Goal: Go to known website: Go to known website

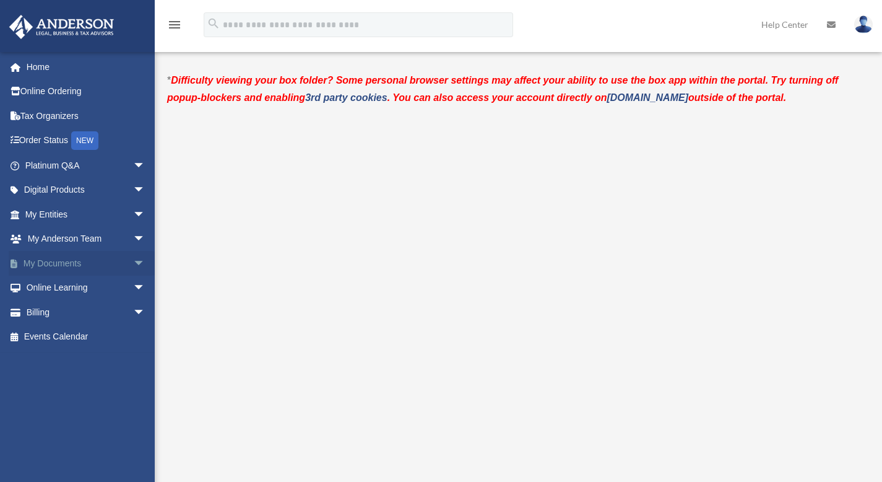
click at [54, 264] on link "My Documents arrow_drop_down" at bounding box center [86, 263] width 155 height 25
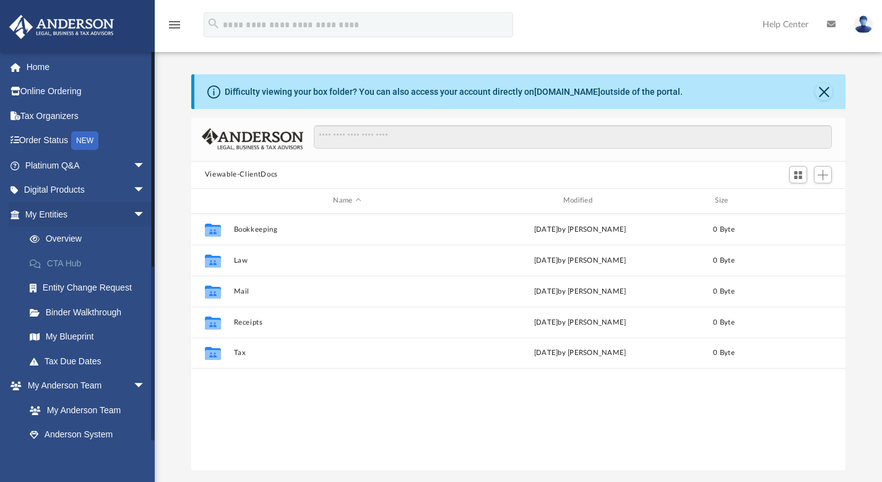
scroll to position [272, 645]
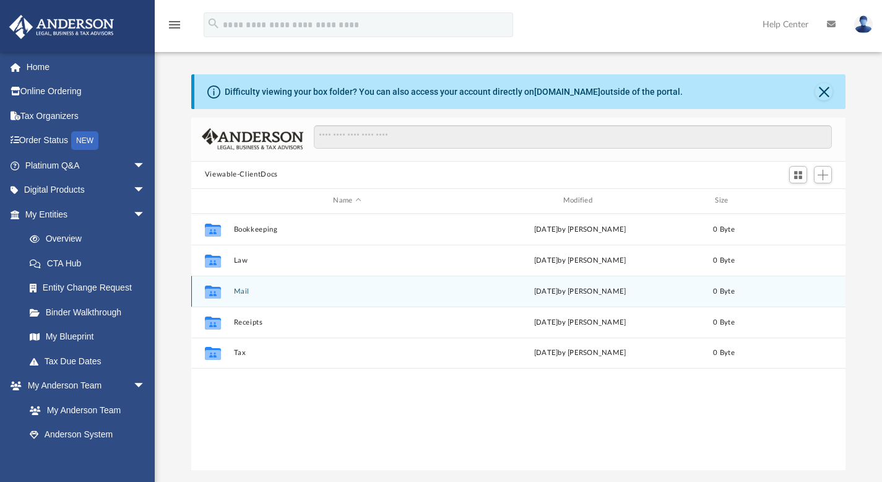
click at [214, 297] on icon "grid" at bounding box center [213, 293] width 16 height 10
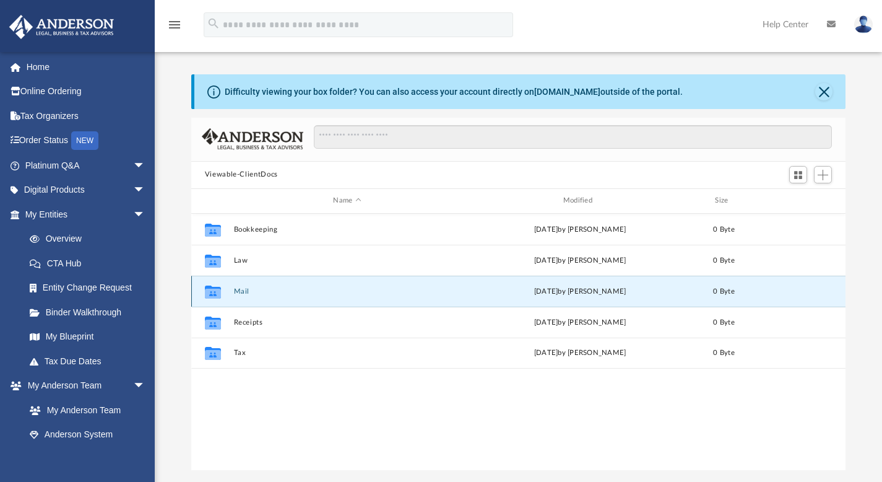
click at [228, 291] on div "Collaborated Folder" at bounding box center [213, 291] width 31 height 20
click at [239, 292] on button "Mail" at bounding box center [346, 291] width 227 height 8
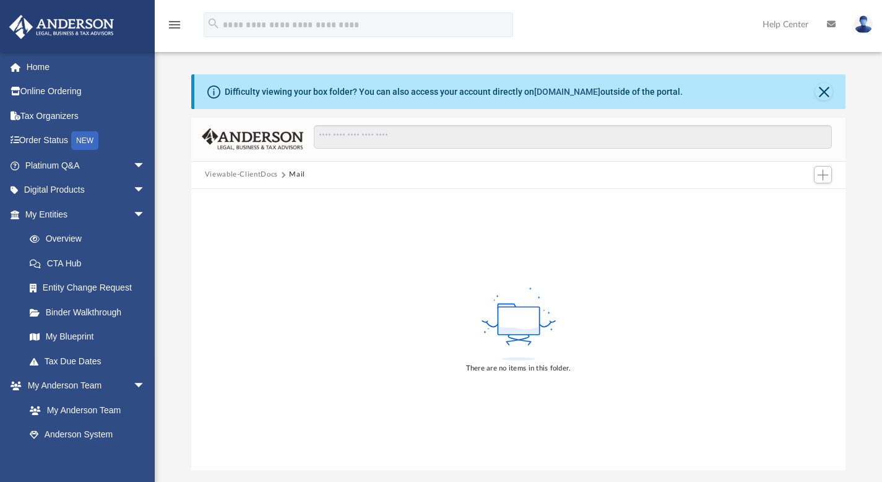
click at [568, 94] on link "[DOMAIN_NAME]" at bounding box center [567, 92] width 66 height 10
click at [45, 58] on link "Home" at bounding box center [86, 66] width 155 height 25
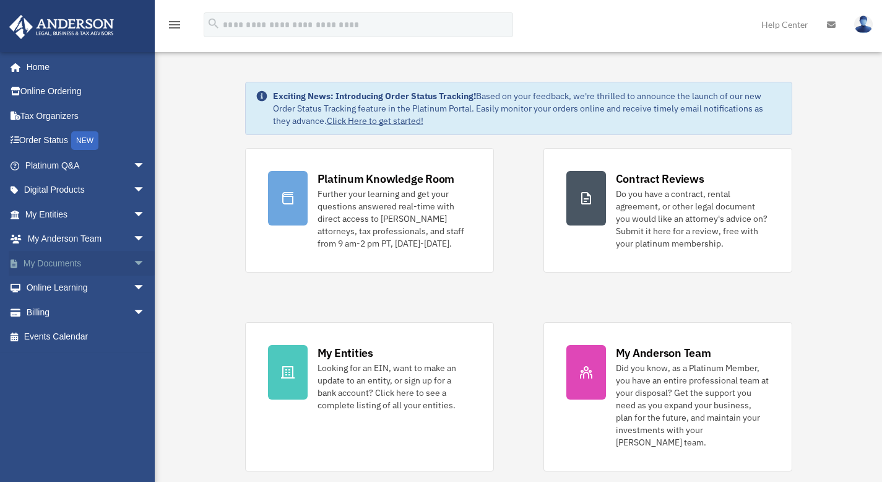
click at [58, 257] on link "My Documents arrow_drop_down" at bounding box center [86, 263] width 155 height 25
click at [133, 259] on span "arrow_drop_down" at bounding box center [145, 263] width 25 height 25
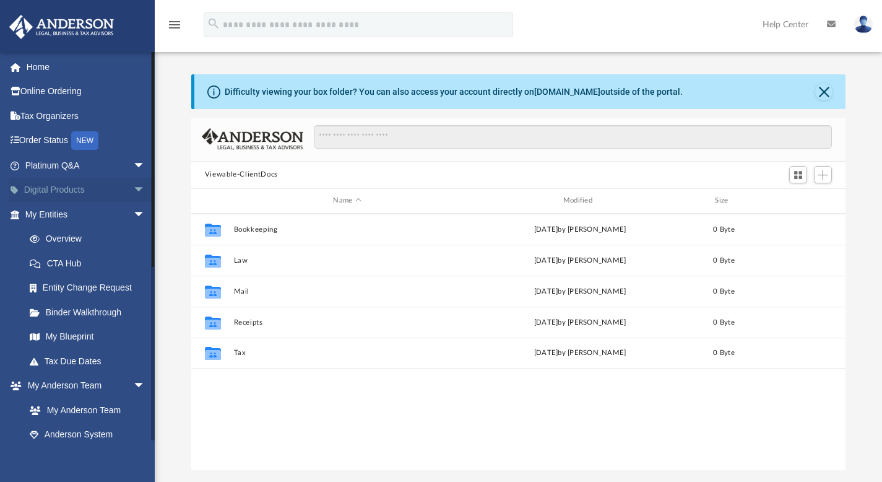
scroll to position [272, 645]
click at [30, 66] on link "Home" at bounding box center [86, 66] width 155 height 25
click at [31, 66] on link "Home" at bounding box center [86, 66] width 155 height 25
click at [30, 65] on link "Home" at bounding box center [86, 66] width 155 height 25
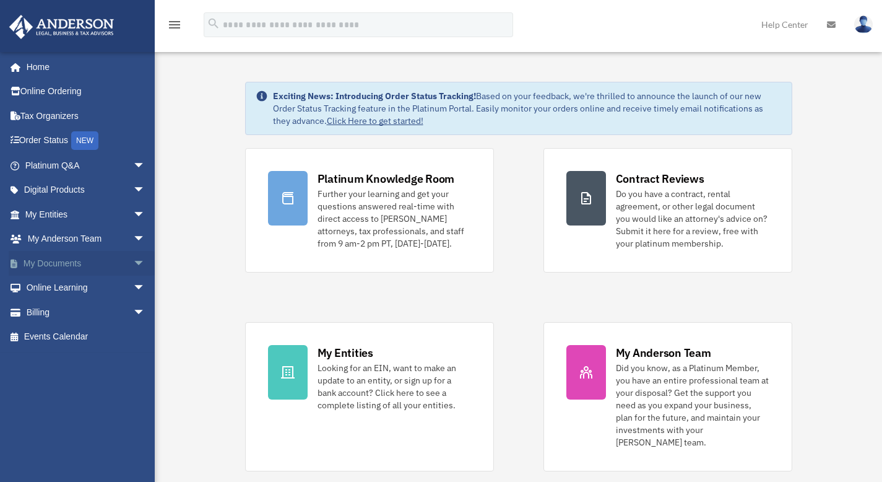
click at [63, 261] on link "My Documents arrow_drop_down" at bounding box center [86, 263] width 155 height 25
click at [133, 259] on span "arrow_drop_down" at bounding box center [145, 263] width 25 height 25
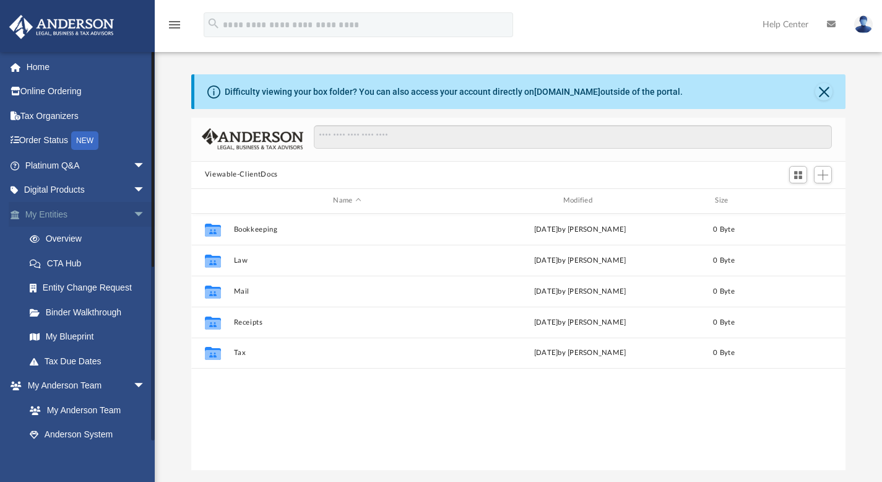
scroll to position [272, 645]
click at [33, 70] on link "Home" at bounding box center [86, 66] width 155 height 25
click at [33, 68] on link "Home" at bounding box center [86, 66] width 155 height 25
click at [17, 67] on span at bounding box center [21, 67] width 9 height 9
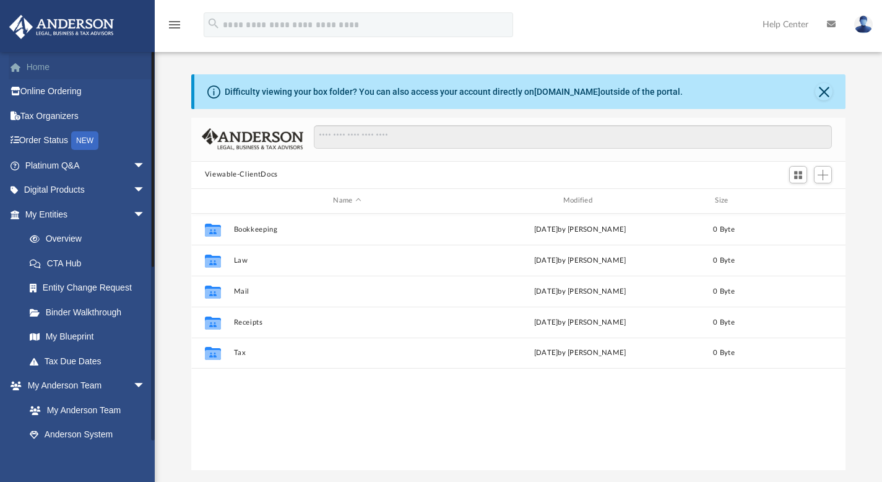
click at [17, 67] on span at bounding box center [21, 67] width 9 height 9
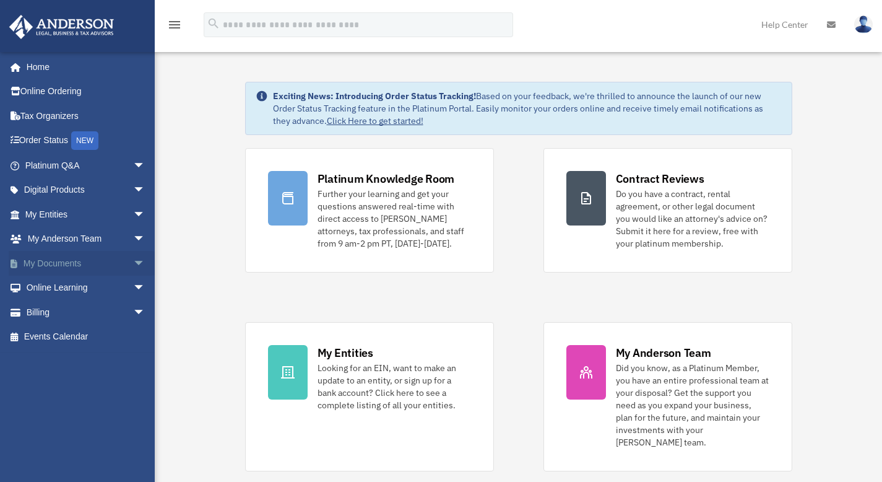
click at [133, 262] on span "arrow_drop_down" at bounding box center [145, 263] width 25 height 25
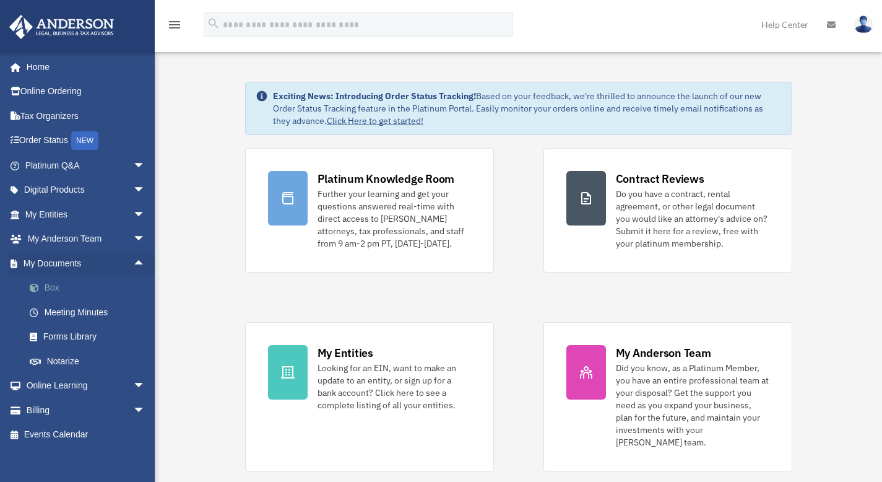
click at [37, 290] on span at bounding box center [41, 288] width 8 height 9
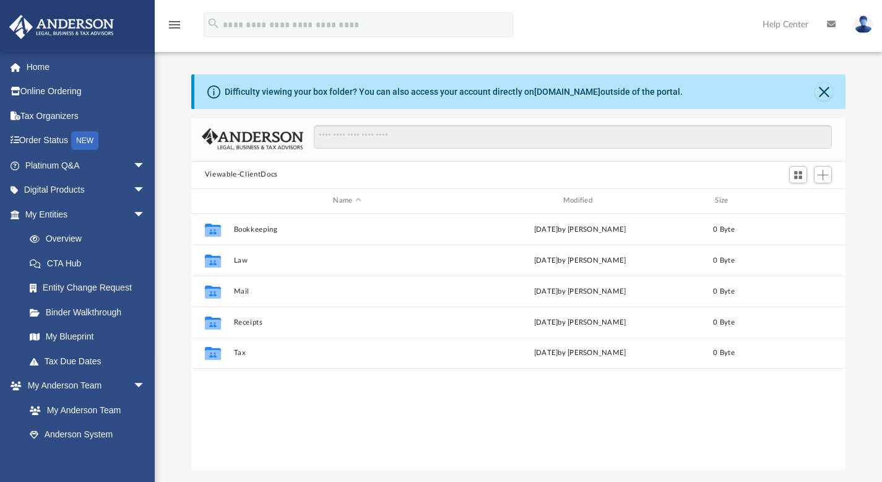
scroll to position [272, 645]
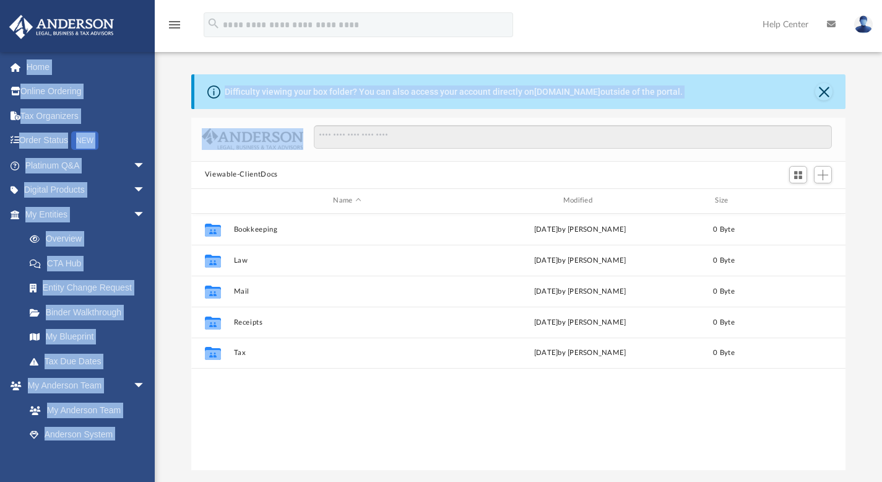
drag, startPoint x: 891, startPoint y: 78, endPoint x: 881, endPoint y: 2, distance: 76.8
click at [881, 2] on html "X Get a chance to win 6 months of Platinum for free just by filling out this su…" at bounding box center [441, 363] width 882 height 726
click at [118, 66] on link "Home" at bounding box center [86, 66] width 155 height 25
click at [45, 63] on link "Home" at bounding box center [86, 66] width 155 height 25
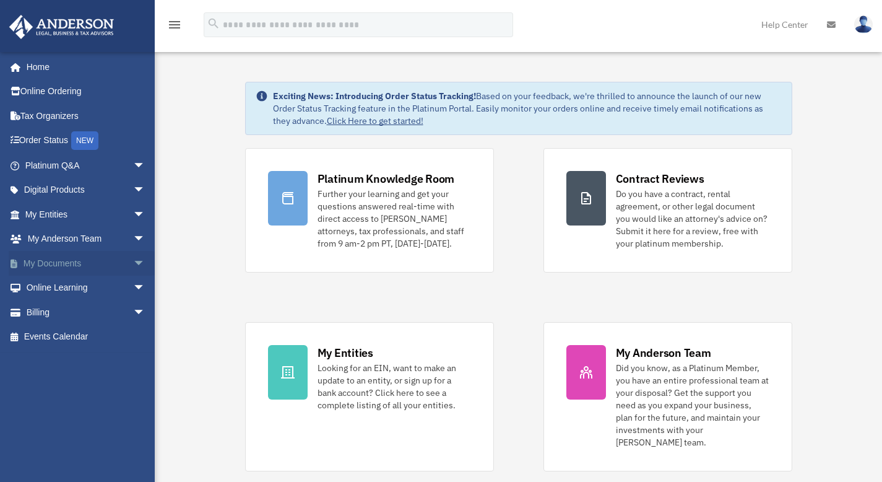
click at [133, 259] on span "arrow_drop_down" at bounding box center [145, 263] width 25 height 25
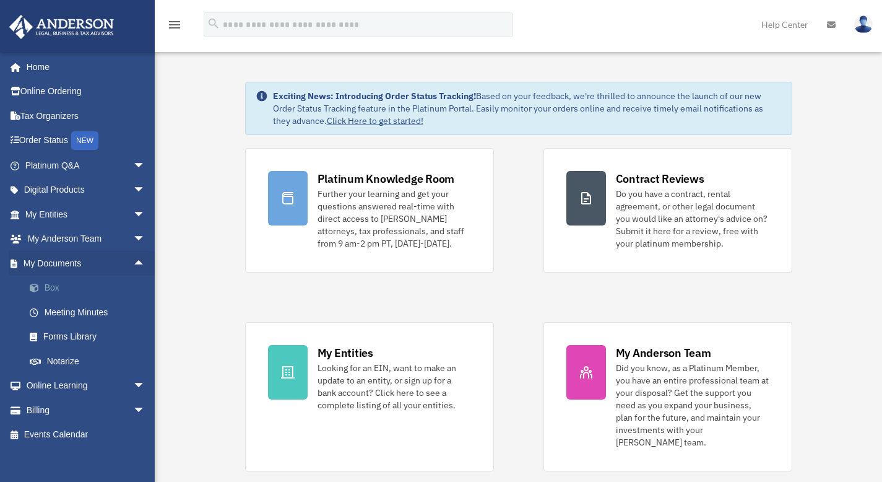
click at [57, 287] on link "Box" at bounding box center [90, 288] width 147 height 25
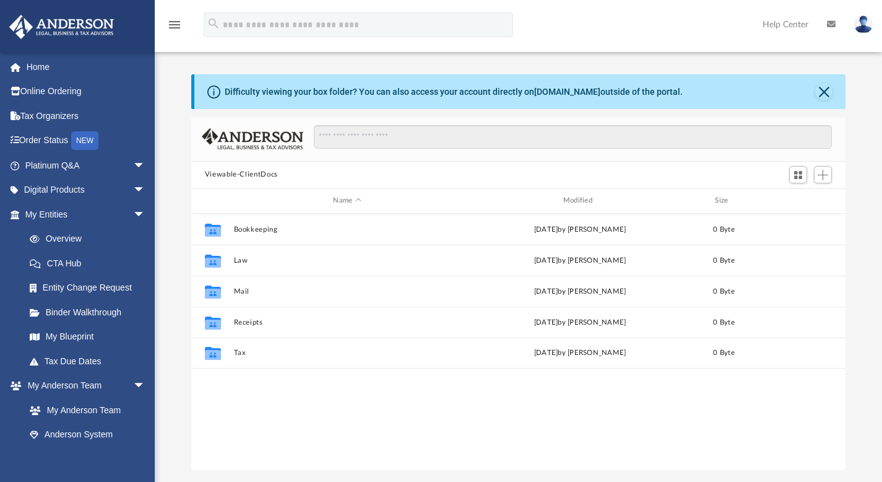
scroll to position [272, 645]
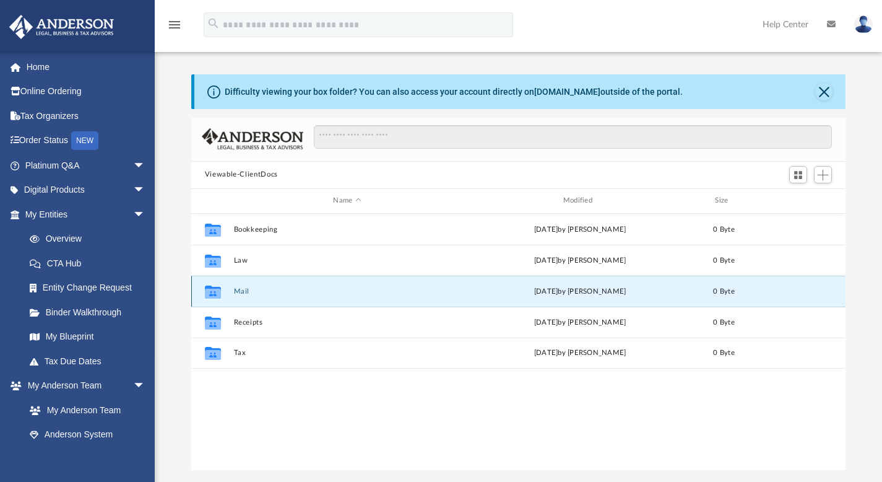
click at [245, 290] on button "Mail" at bounding box center [346, 291] width 227 height 8
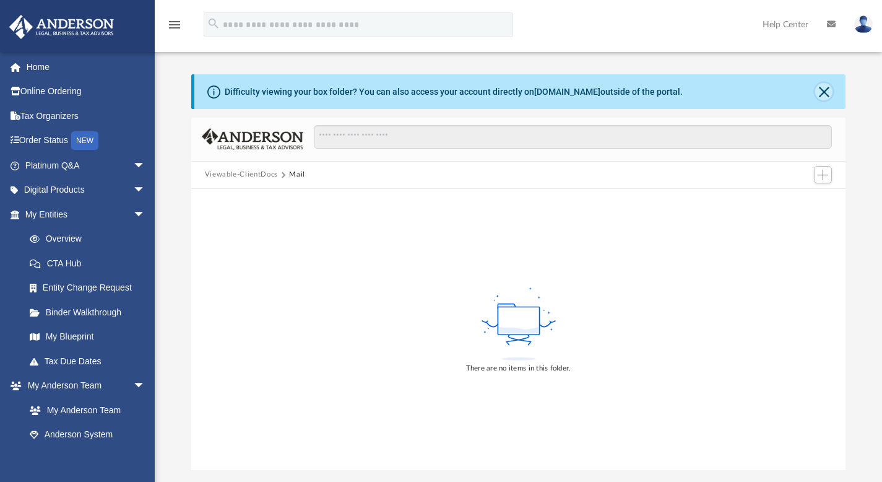
click at [829, 92] on button "Close" at bounding box center [824, 91] width 17 height 17
